Goal: Navigation & Orientation: Understand site structure

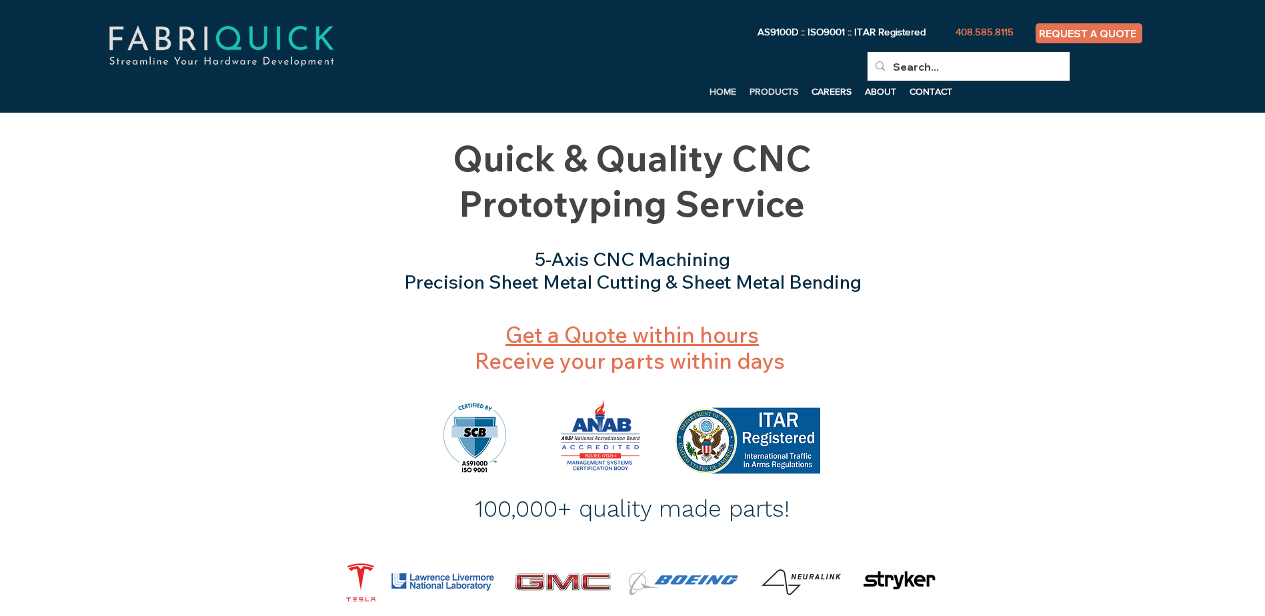
click at [782, 89] on p "PRODUCTS" at bounding box center [774, 91] width 62 height 20
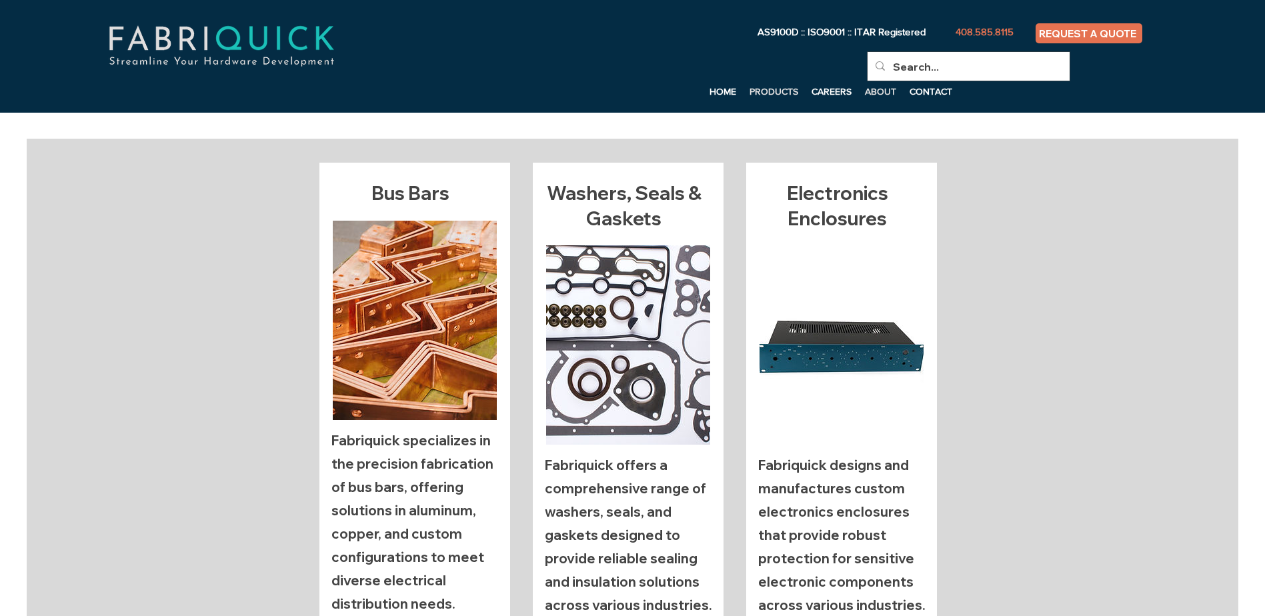
click at [874, 87] on p "ABOUT" at bounding box center [880, 91] width 45 height 20
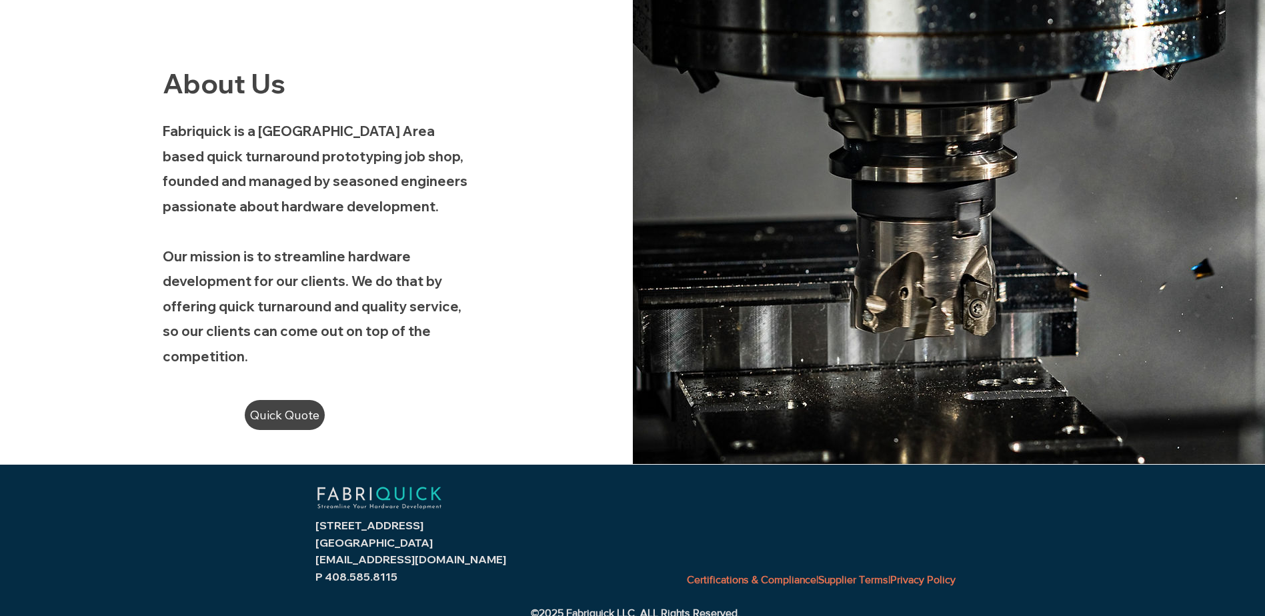
scroll to position [153, 0]
